Goal: Task Accomplishment & Management: Manage account settings

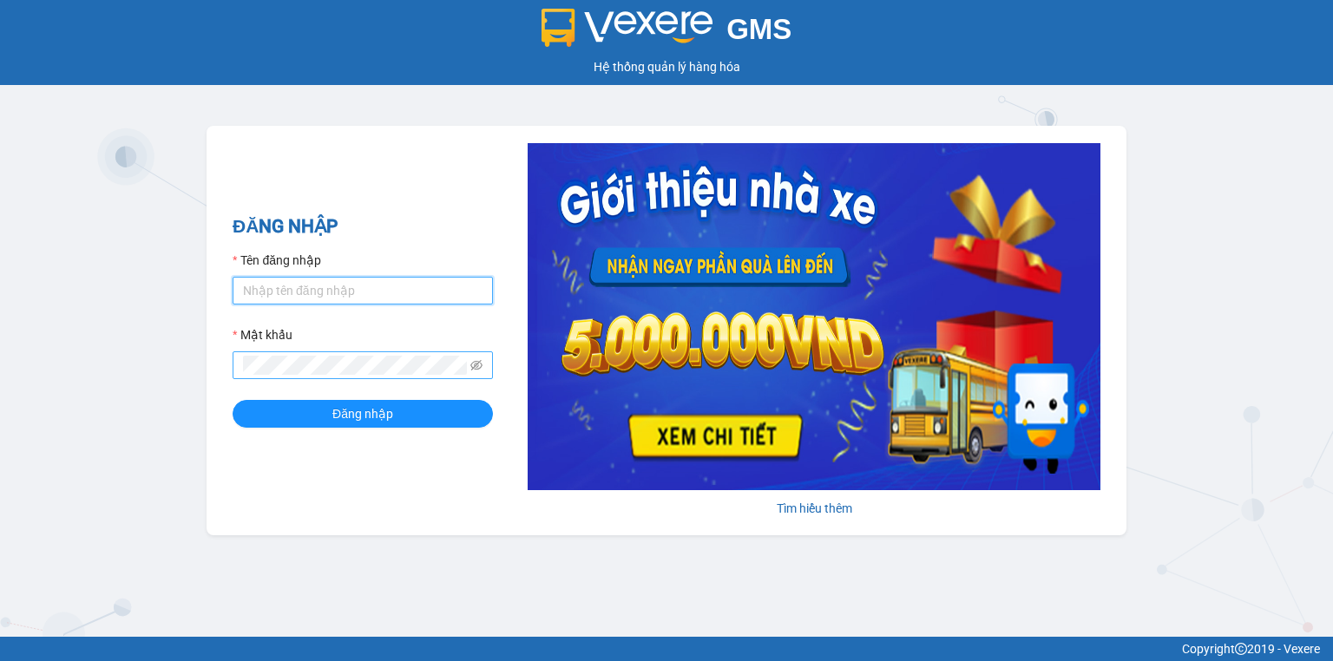
drag, startPoint x: 378, startPoint y: 287, endPoint x: 434, endPoint y: 355, distance: 87.6
click at [378, 287] on input "Tên đăng nhập" at bounding box center [363, 291] width 260 height 28
type input "[PERSON_NAME].lienhung"
click at [479, 365] on icon "eye-invisible" at bounding box center [476, 365] width 12 height 12
click at [417, 431] on div "ĐĂNG NHẬP Tên đăng nhập [PERSON_NAME].lienhung Mật khẩu Đăng nhập" at bounding box center [363, 331] width 260 height 236
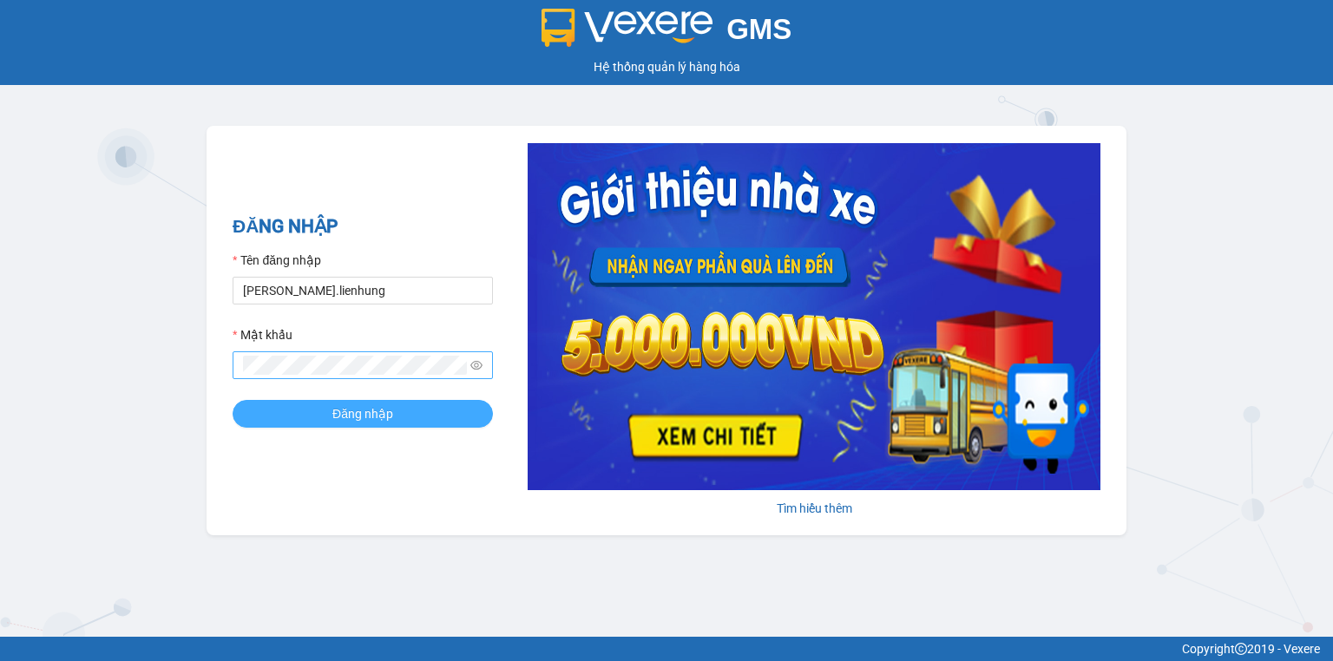
click at [449, 409] on button "Đăng nhập" at bounding box center [363, 414] width 260 height 28
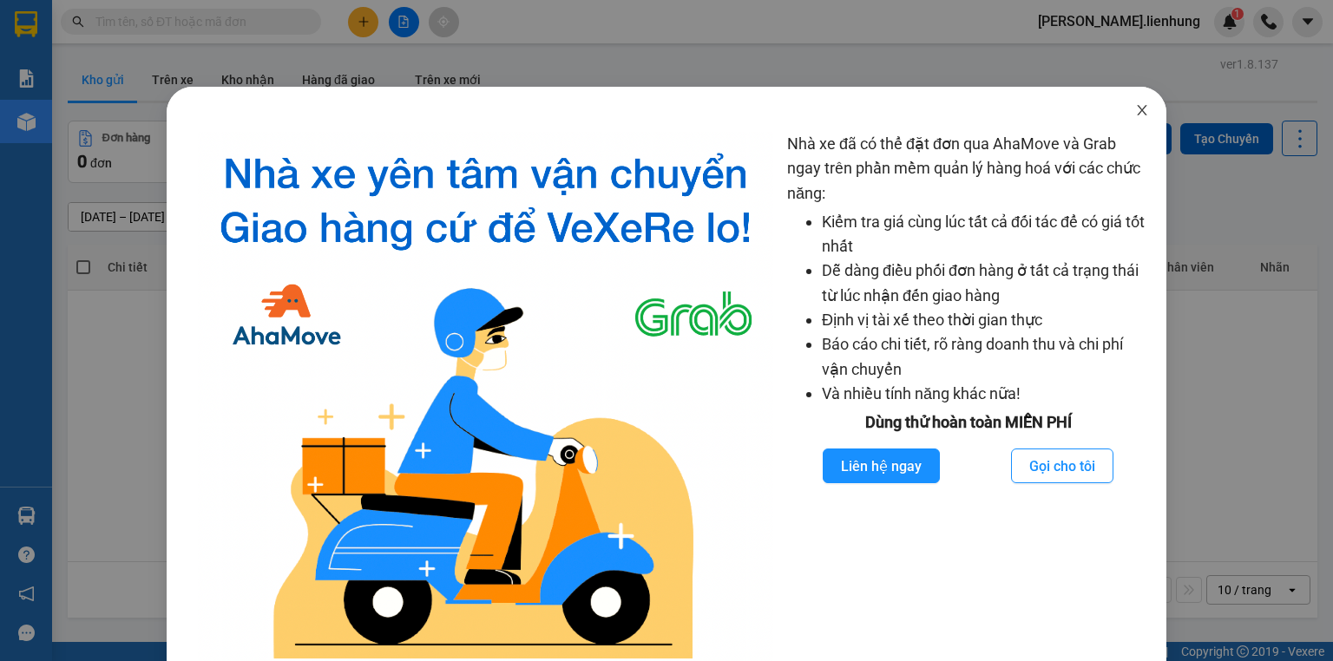
click at [1135, 108] on icon "close" at bounding box center [1142, 110] width 14 height 14
